Goal: Information Seeking & Learning: Learn about a topic

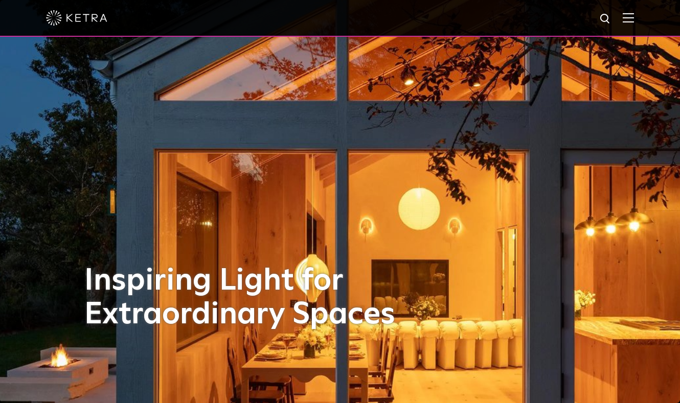
click at [631, 22] on img at bounding box center [628, 18] width 11 height 10
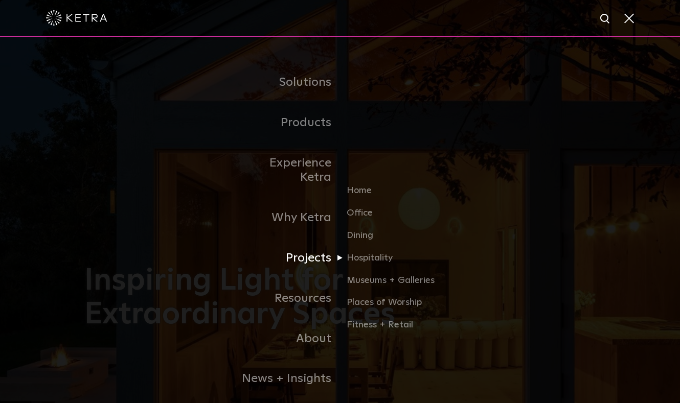
click at [317, 246] on link "Projects" at bounding box center [287, 258] width 105 height 40
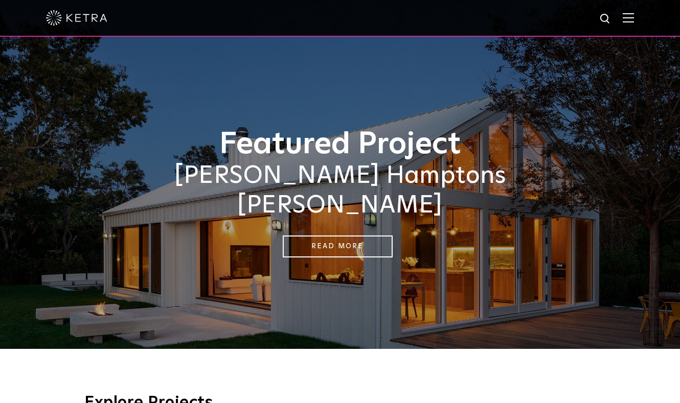
click at [626, 19] on img at bounding box center [628, 18] width 11 height 10
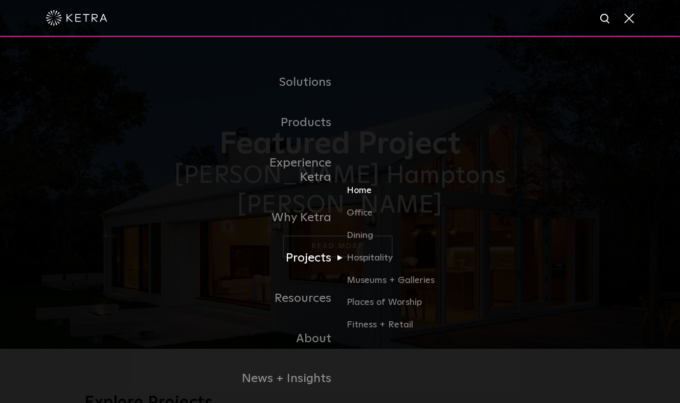
click at [359, 184] on link "Home" at bounding box center [396, 195] width 98 height 22
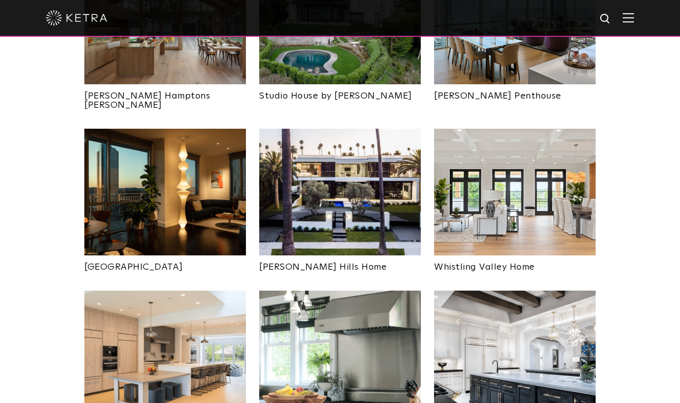
scroll to position [510, 0]
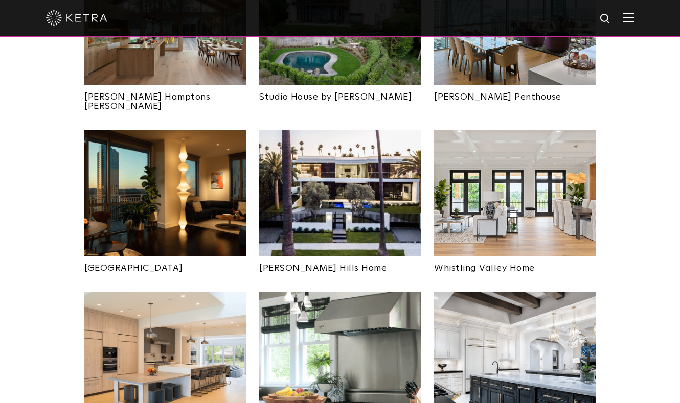
click at [177, 172] on img at bounding box center [165, 193] width 162 height 127
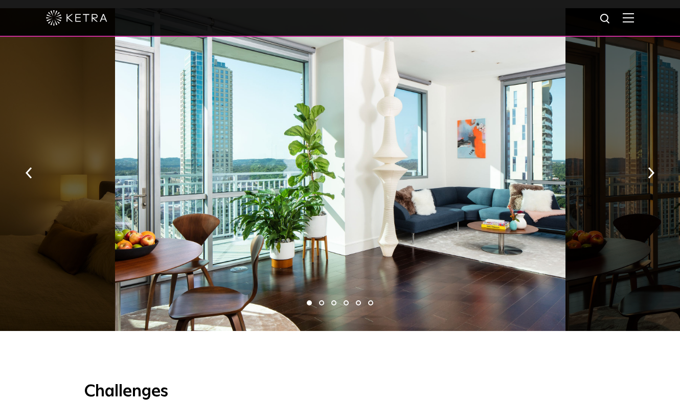
scroll to position [717, 0]
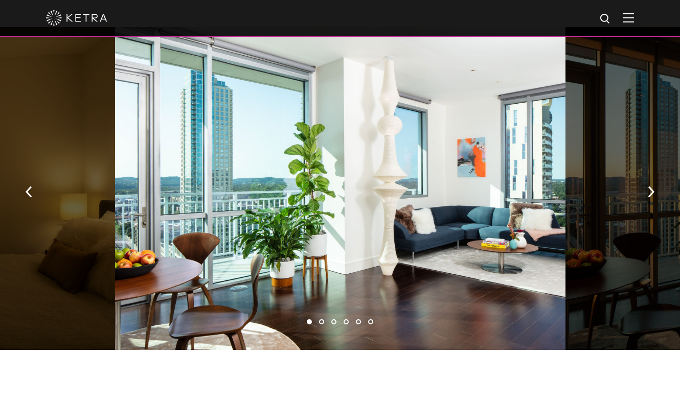
click at [646, 173] on button "button" at bounding box center [651, 190] width 22 height 35
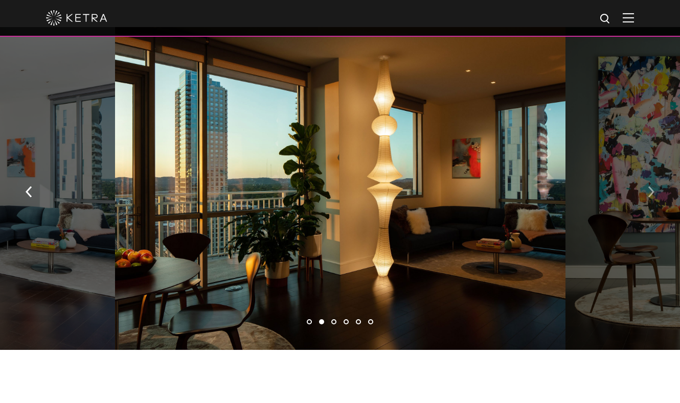
click at [646, 173] on button "button" at bounding box center [651, 190] width 22 height 35
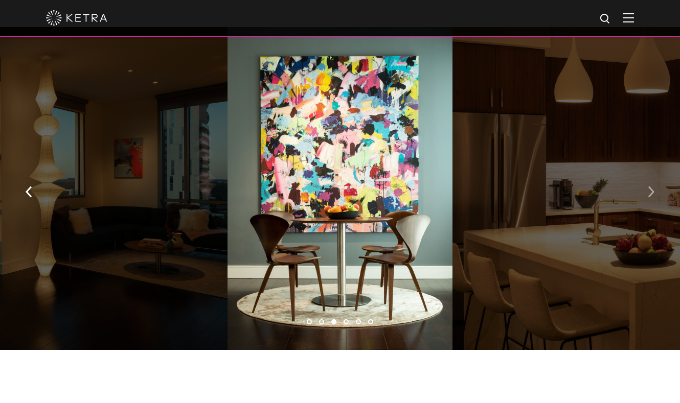
click at [646, 173] on button "button" at bounding box center [651, 190] width 22 height 35
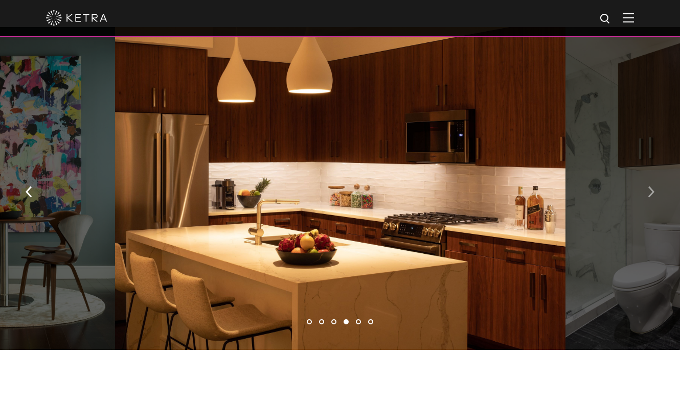
click at [646, 173] on button "button" at bounding box center [651, 190] width 22 height 35
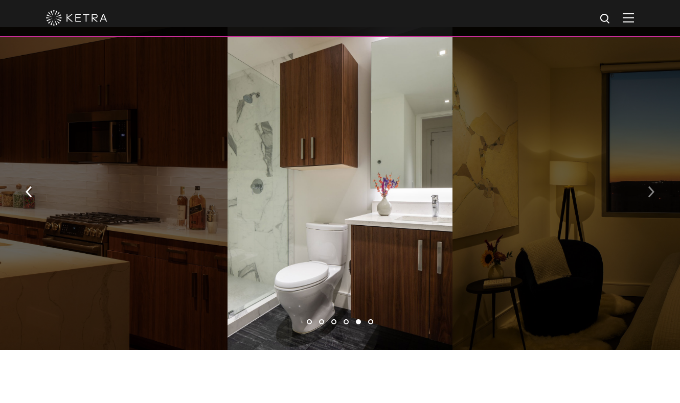
click at [646, 173] on button "button" at bounding box center [651, 190] width 22 height 35
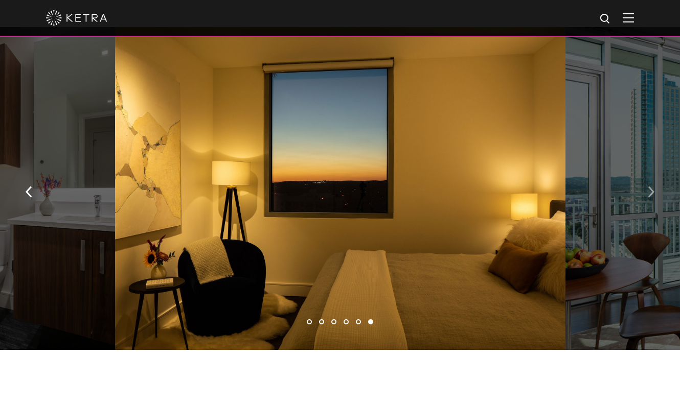
click at [646, 173] on button "button" at bounding box center [651, 190] width 22 height 35
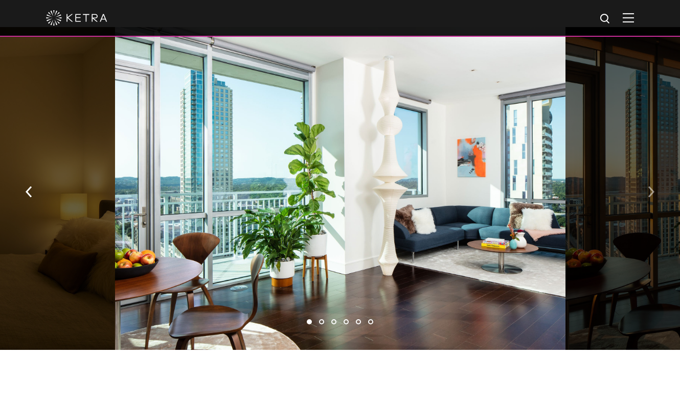
click at [646, 173] on button "button" at bounding box center [651, 190] width 22 height 35
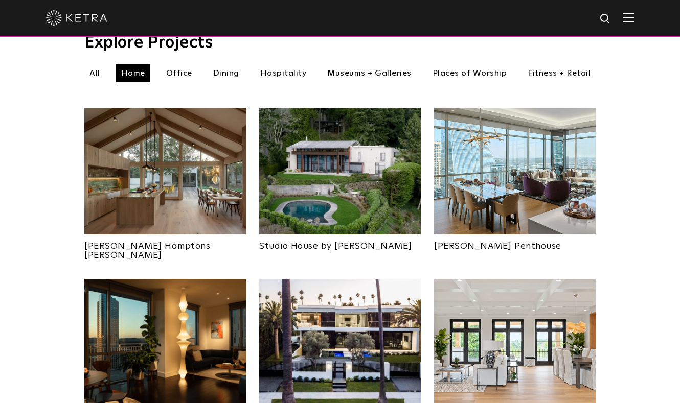
scroll to position [349, 0]
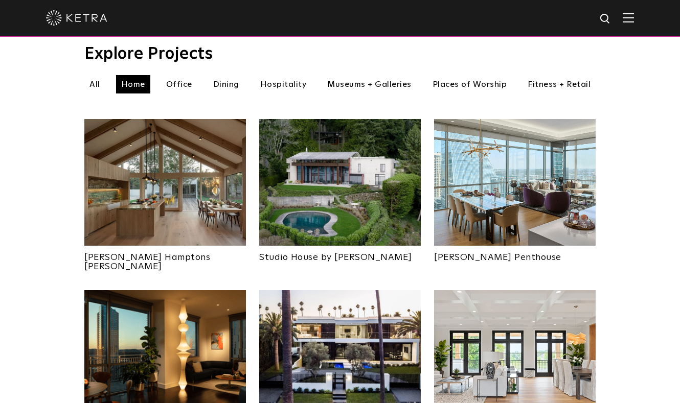
click at [355, 197] on img at bounding box center [340, 182] width 162 height 127
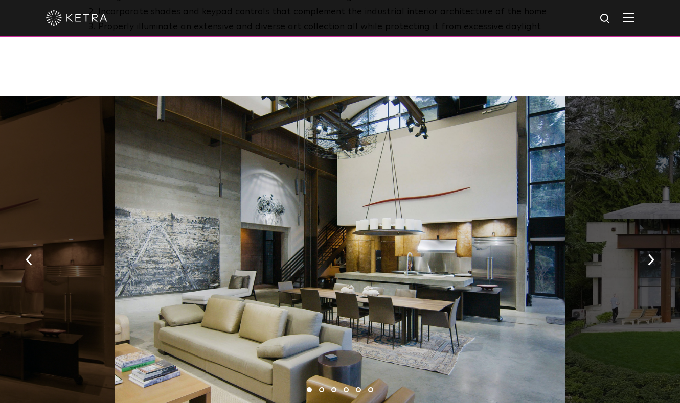
scroll to position [1066, 0]
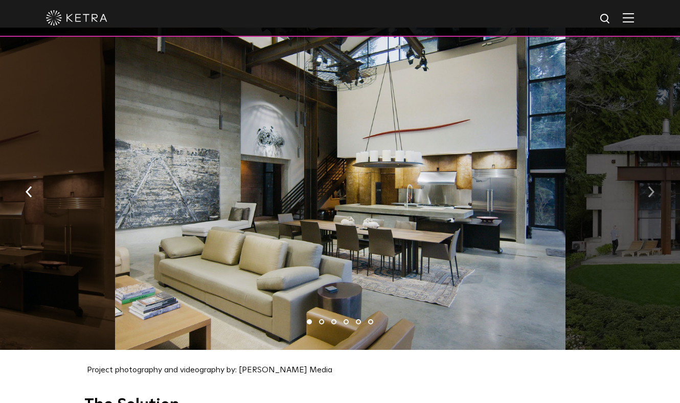
click at [652, 174] on button "button" at bounding box center [651, 191] width 22 height 35
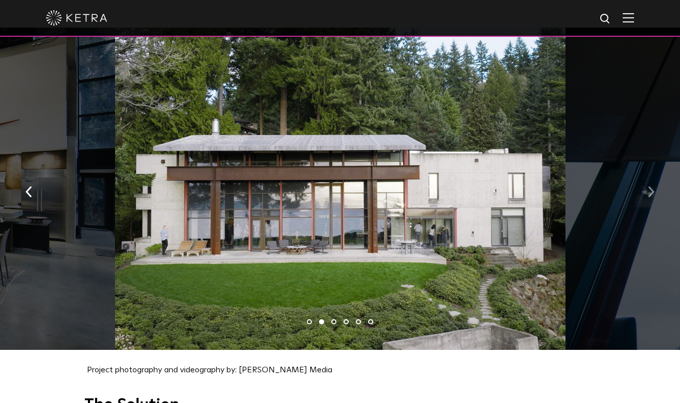
click at [652, 174] on button "button" at bounding box center [651, 191] width 22 height 35
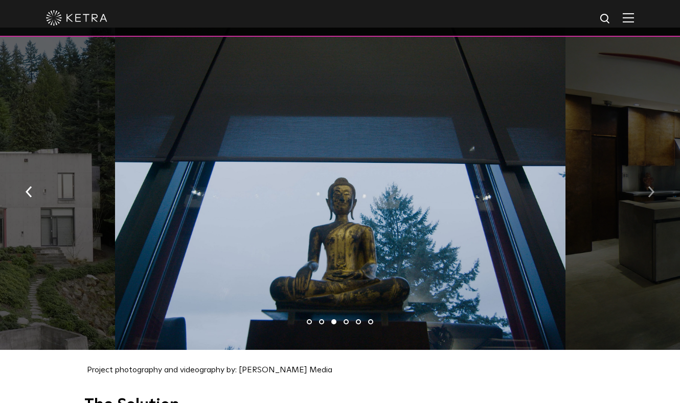
click at [652, 174] on button "button" at bounding box center [651, 191] width 22 height 35
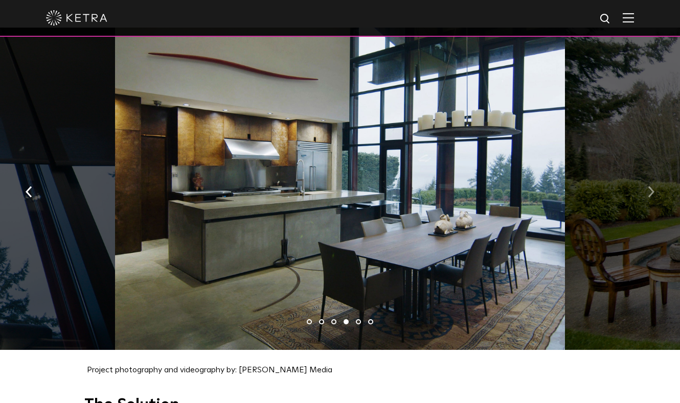
click at [652, 174] on button "button" at bounding box center [651, 191] width 22 height 35
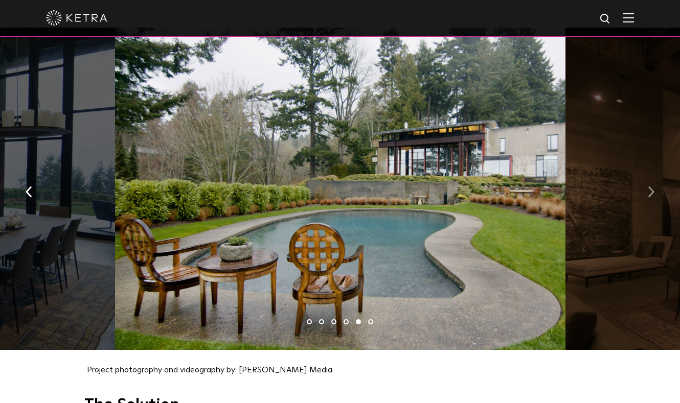
click at [652, 174] on button "button" at bounding box center [651, 191] width 22 height 35
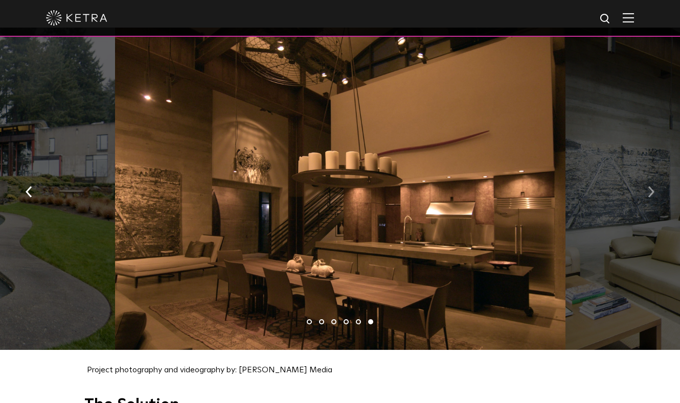
click at [652, 174] on button "button" at bounding box center [651, 191] width 22 height 35
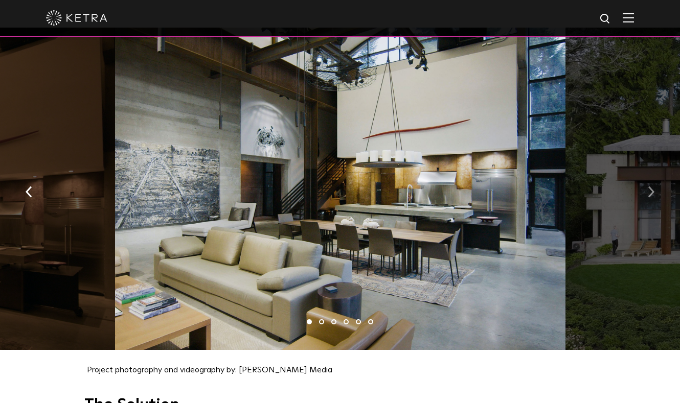
click at [652, 174] on button "button" at bounding box center [651, 191] width 22 height 35
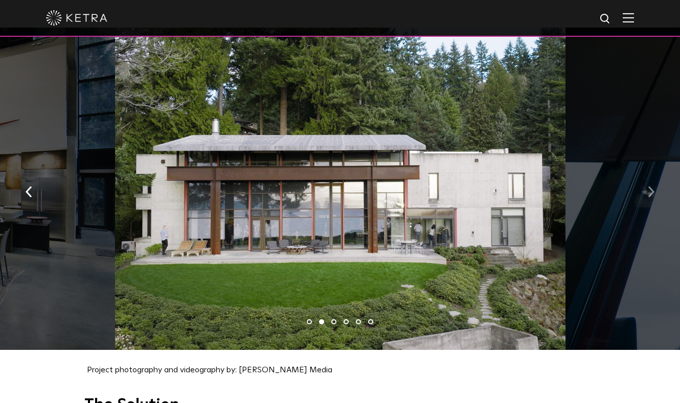
click at [652, 174] on button "button" at bounding box center [651, 191] width 22 height 35
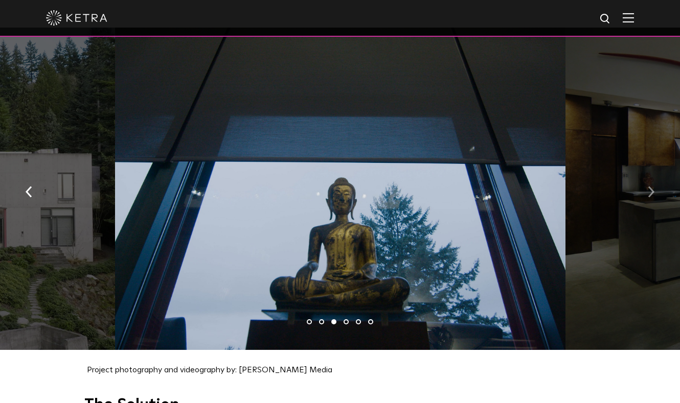
click at [652, 174] on button "button" at bounding box center [651, 191] width 22 height 35
